Goal: Task Accomplishment & Management: Use online tool/utility

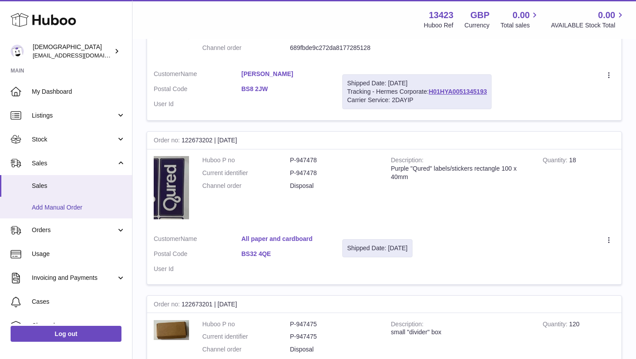
click at [59, 209] on span "Add Manual Order" at bounding box center [79, 207] width 94 height 8
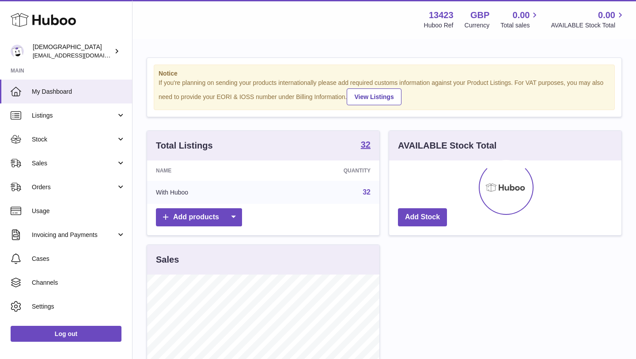
scroll to position [138, 232]
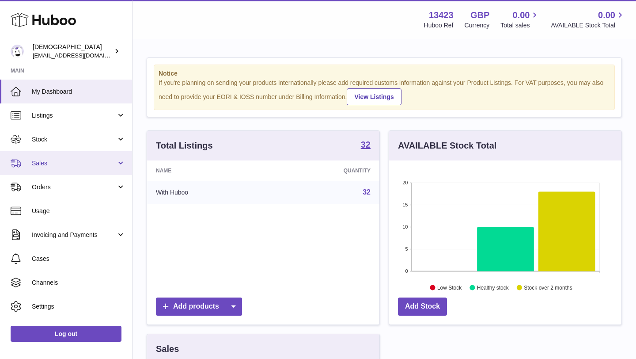
click at [51, 153] on link "Sales" at bounding box center [66, 163] width 132 height 24
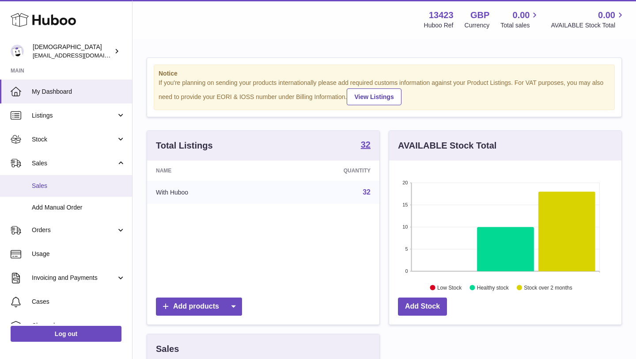
click at [57, 189] on span "Sales" at bounding box center [79, 186] width 94 height 8
